Goal: Find specific page/section: Find specific page/section

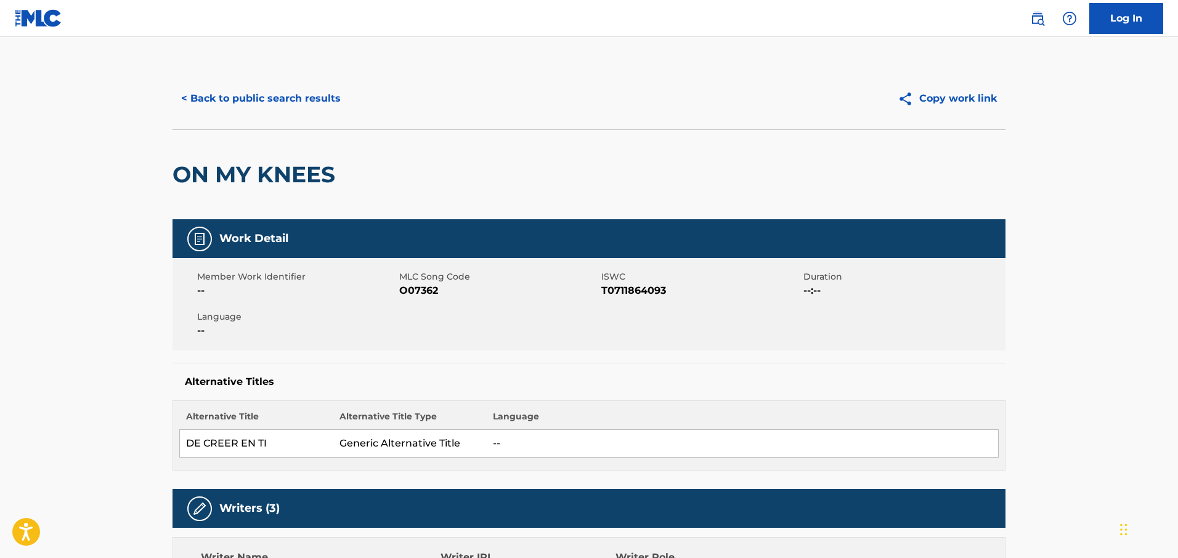
click at [242, 99] on button "< Back to public search results" at bounding box center [261, 98] width 177 height 31
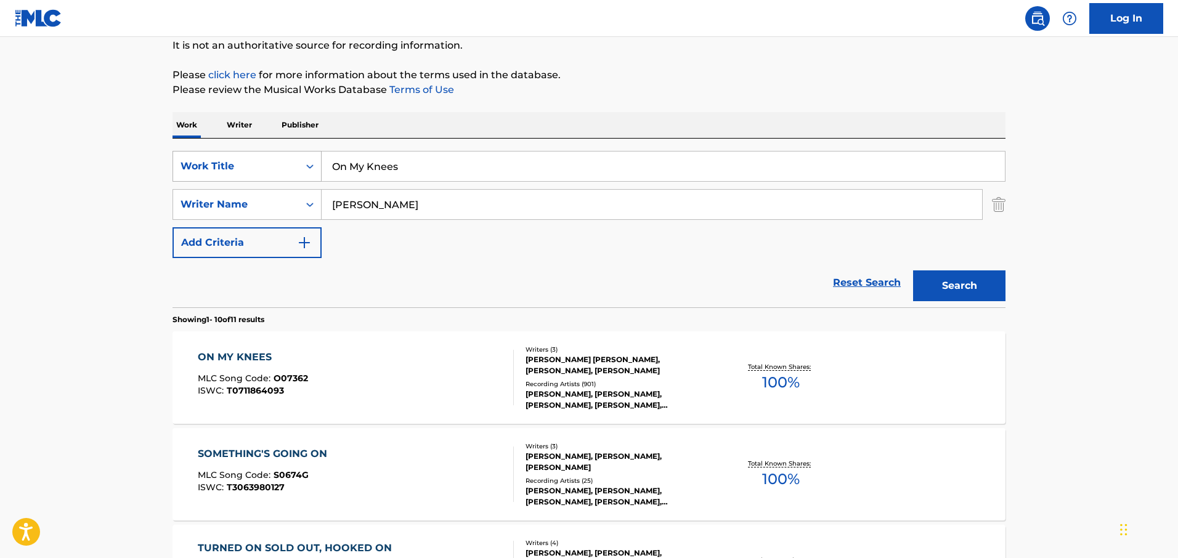
drag, startPoint x: 470, startPoint y: 171, endPoint x: 302, endPoint y: 173, distance: 167.6
click at [303, 174] on div "SearchWithCriteriabd37494e-b1fd-4172-90a5-7b92c405b12e Work Title On My Knees" at bounding box center [589, 166] width 833 height 31
type input "Brother's In Arms"
click at [404, 267] on div "Reset Search Search" at bounding box center [589, 282] width 833 height 49
drag, startPoint x: 424, startPoint y: 209, endPoint x: 325, endPoint y: 210, distance: 99.2
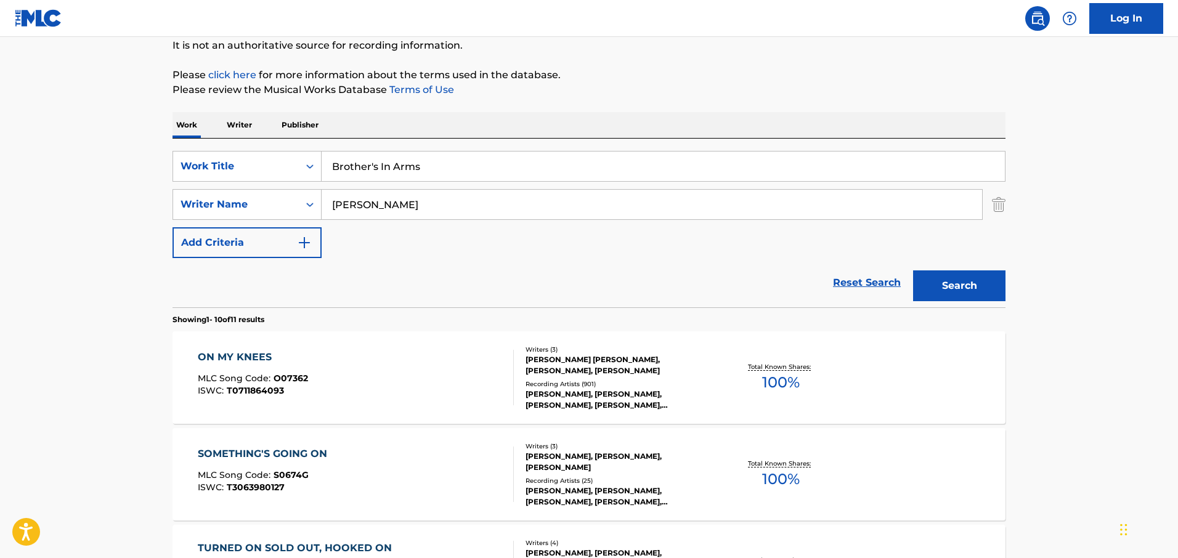
click at [325, 210] on input "[PERSON_NAME]" at bounding box center [652, 205] width 661 height 30
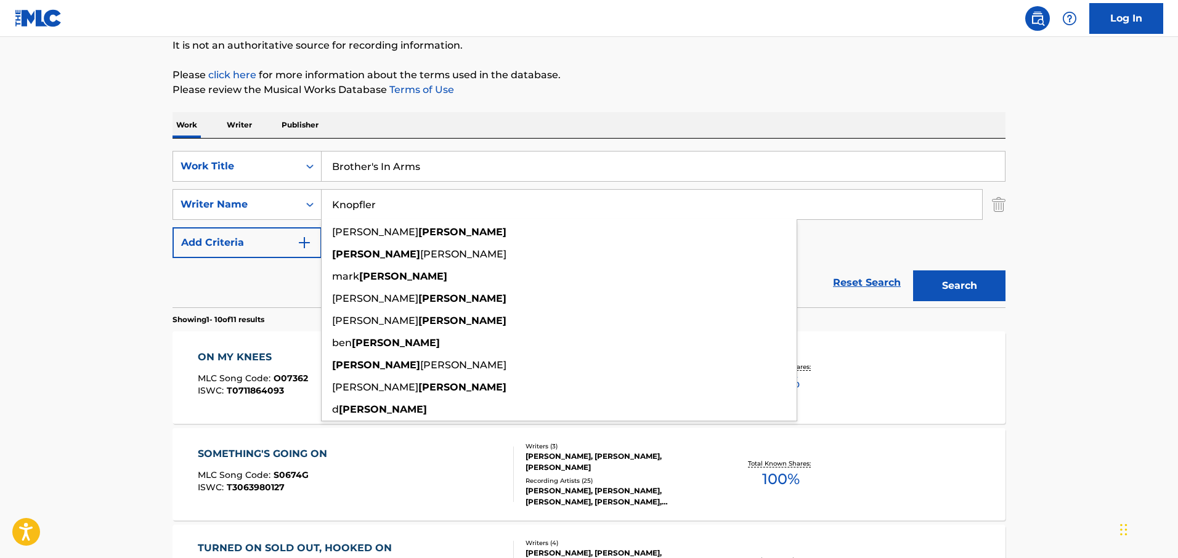
type input "Knopfler"
click at [913, 271] on button "Search" at bounding box center [959, 286] width 92 height 31
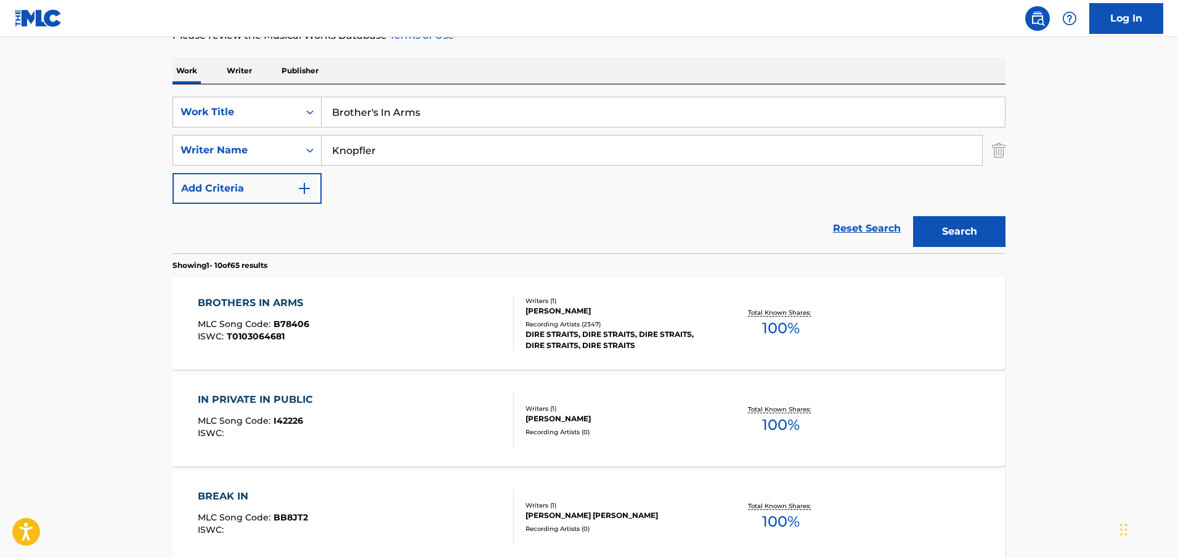
scroll to position [247, 0]
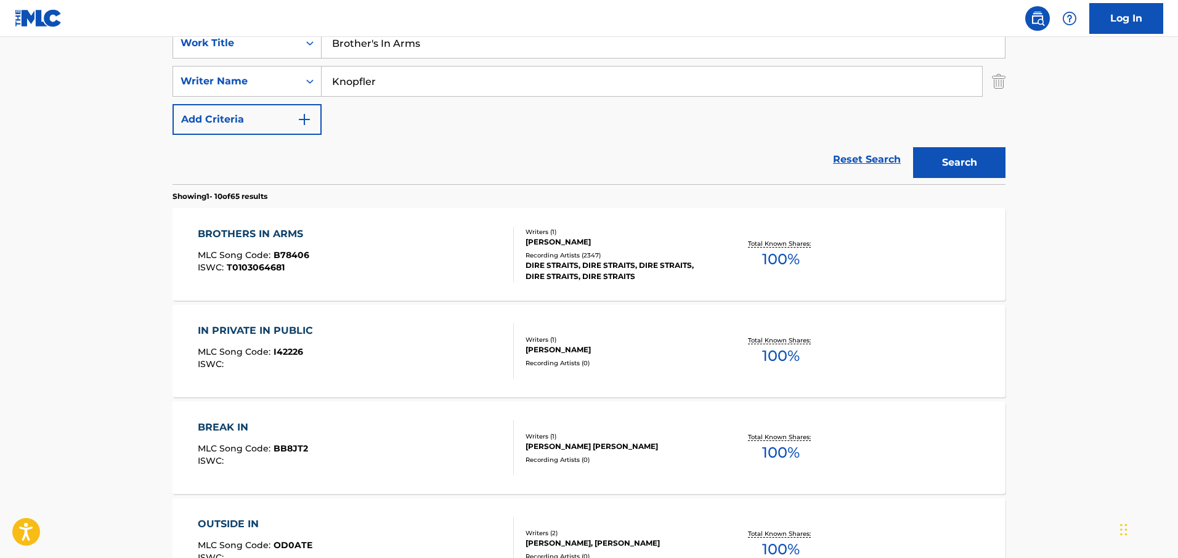
click at [261, 234] on div "BROTHERS IN ARMS" at bounding box center [254, 234] width 112 height 15
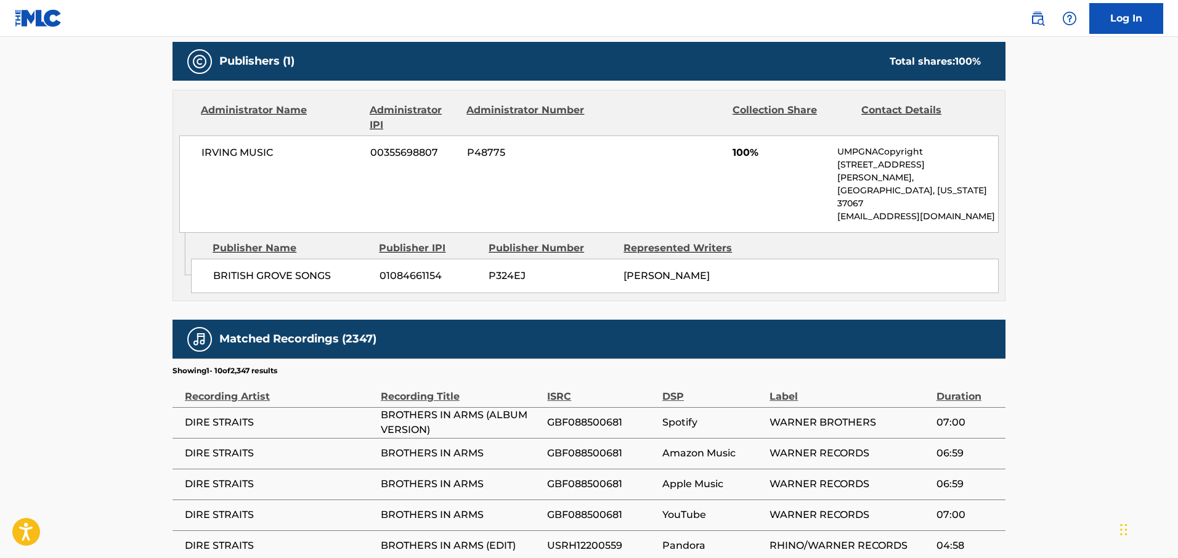
scroll to position [555, 0]
